Goal: Obtain resource: Download file/media

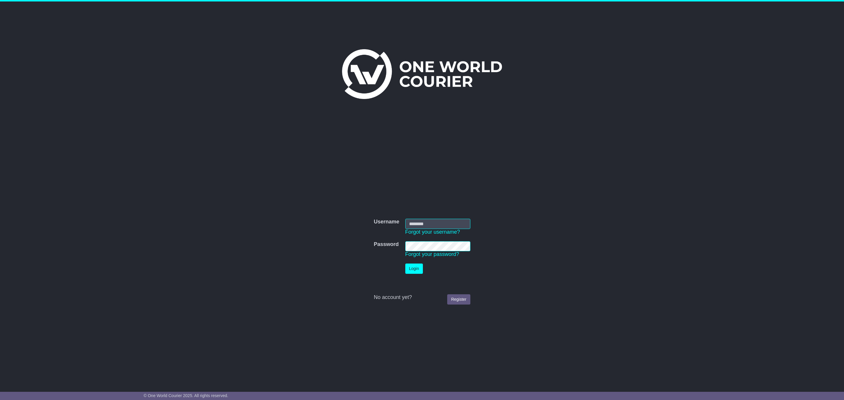
type input "**********"
click at [421, 262] on td "Login" at bounding box center [437, 269] width 71 height 16
click at [418, 267] on button "Login" at bounding box center [414, 269] width 18 height 10
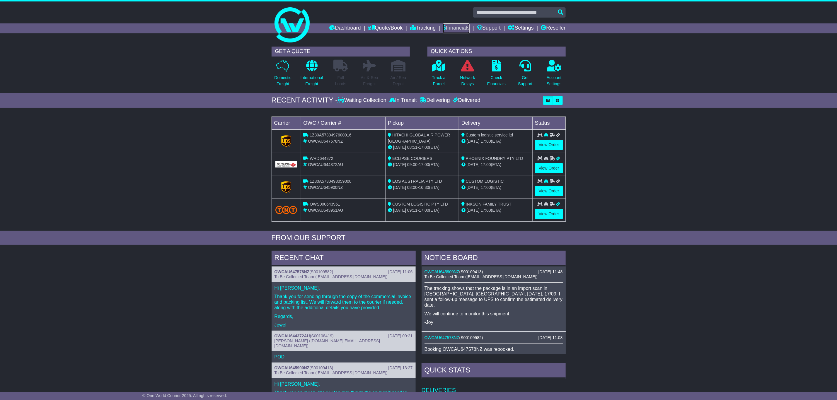
click at [459, 30] on link "Financials" at bounding box center [456, 28] width 27 height 10
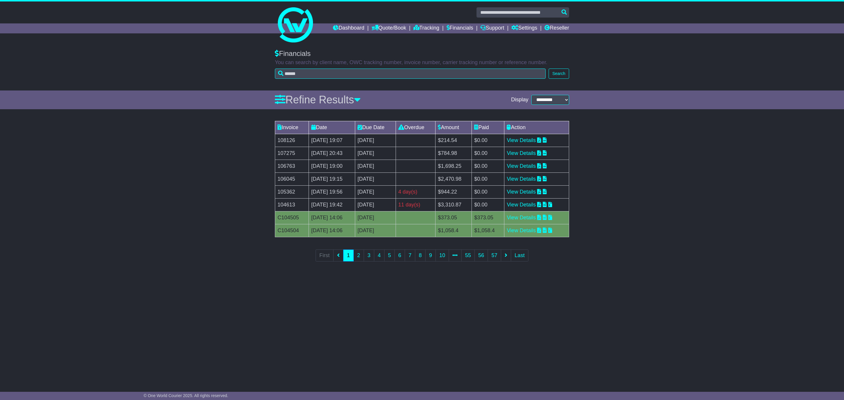
click at [288, 204] on td "104613" at bounding box center [292, 204] width 34 height 13
copy td "104613"
click at [534, 152] on link "View Details" at bounding box center [521, 153] width 29 height 6
click at [522, 140] on link "View Details" at bounding box center [521, 140] width 29 height 6
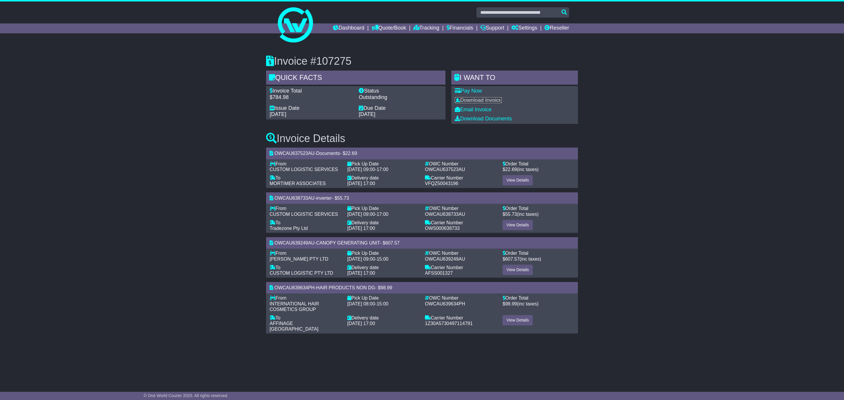
click at [474, 98] on link "Download Invoice" at bounding box center [478, 100] width 47 height 6
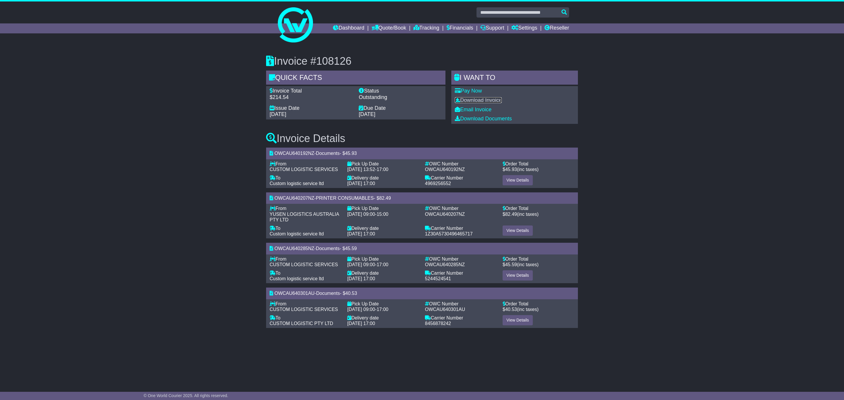
click at [478, 101] on link "Download Invoice" at bounding box center [478, 100] width 47 height 6
